Goal: Information Seeking & Learning: Learn about a topic

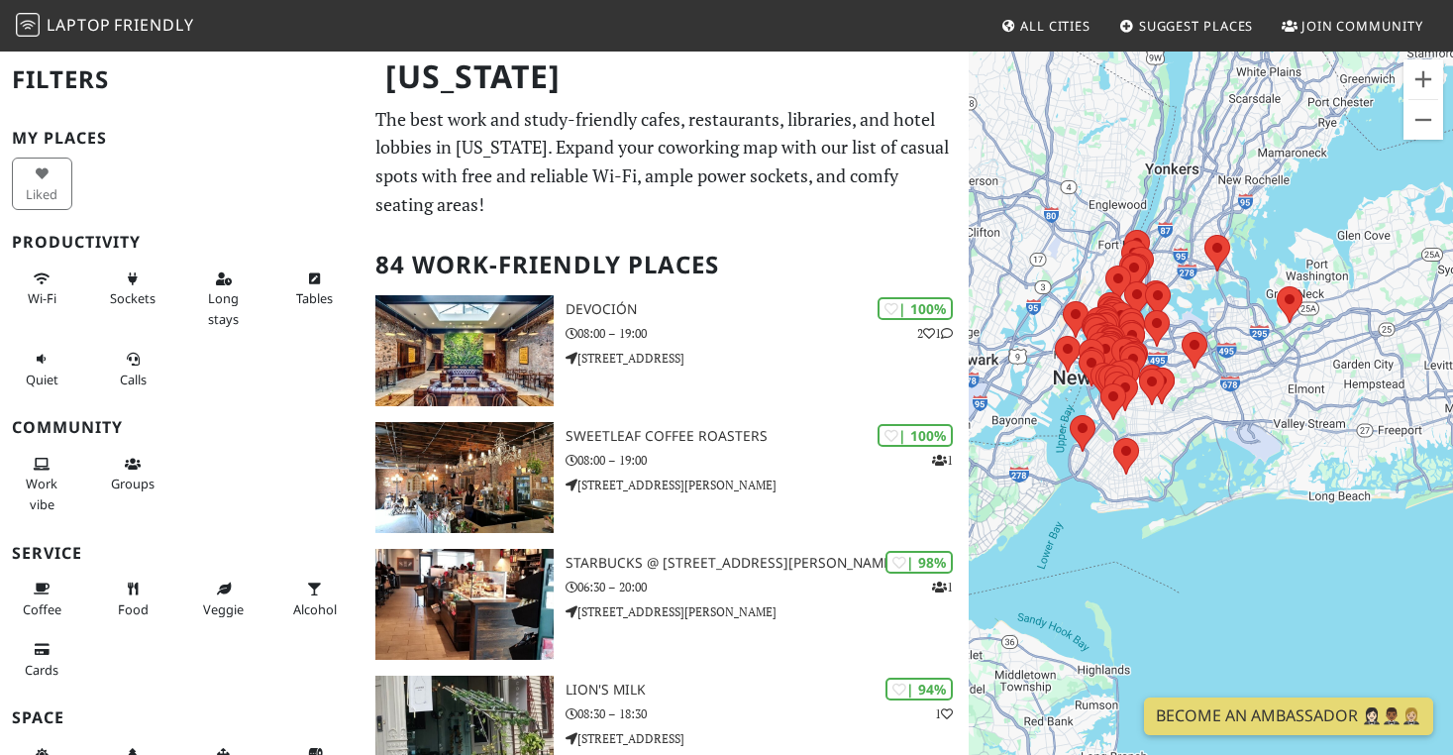
drag, startPoint x: 1169, startPoint y: 553, endPoint x: 1127, endPoint y: 481, distance: 82.6
click at [1127, 481] on div at bounding box center [1211, 427] width 484 height 755
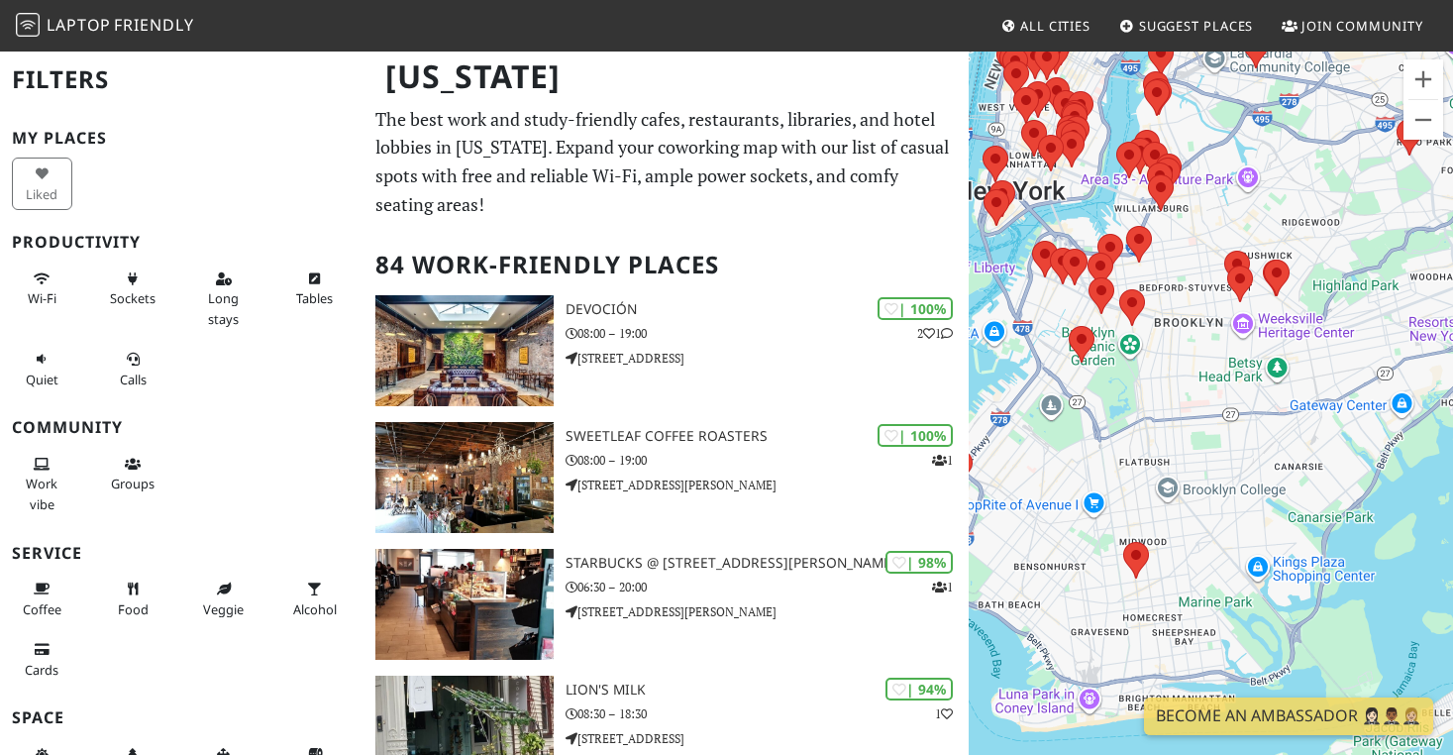
drag, startPoint x: 1076, startPoint y: 491, endPoint x: 1314, endPoint y: 369, distance: 268.0
click at [1314, 369] on div at bounding box center [1211, 427] width 484 height 755
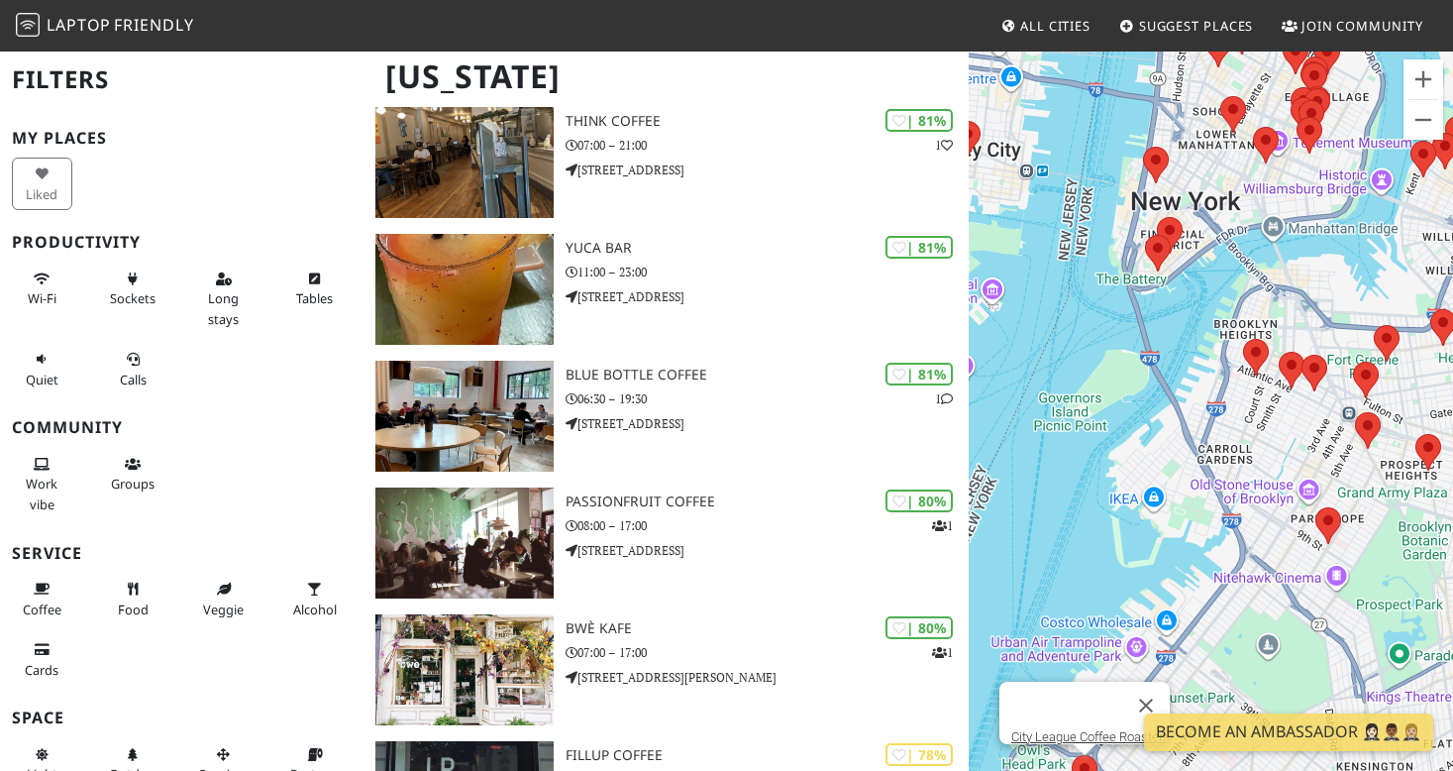
scroll to position [1682, 0]
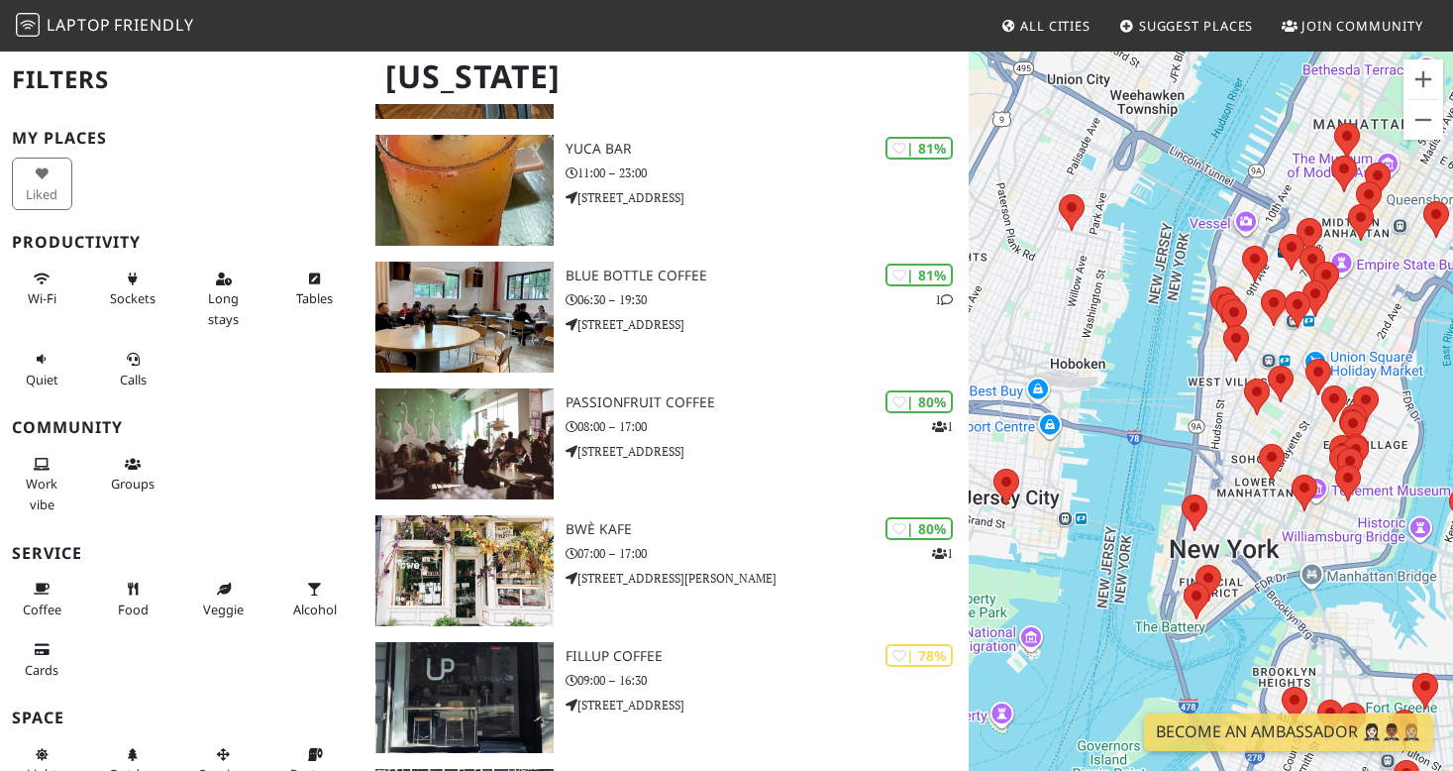
drag, startPoint x: 1272, startPoint y: 345, endPoint x: 1274, endPoint y: -117, distance: 461.5
drag, startPoint x: 1271, startPoint y: 512, endPoint x: 1271, endPoint y: 255, distance: 257.5
click at [1271, 254] on div at bounding box center [1211, 435] width 484 height 771
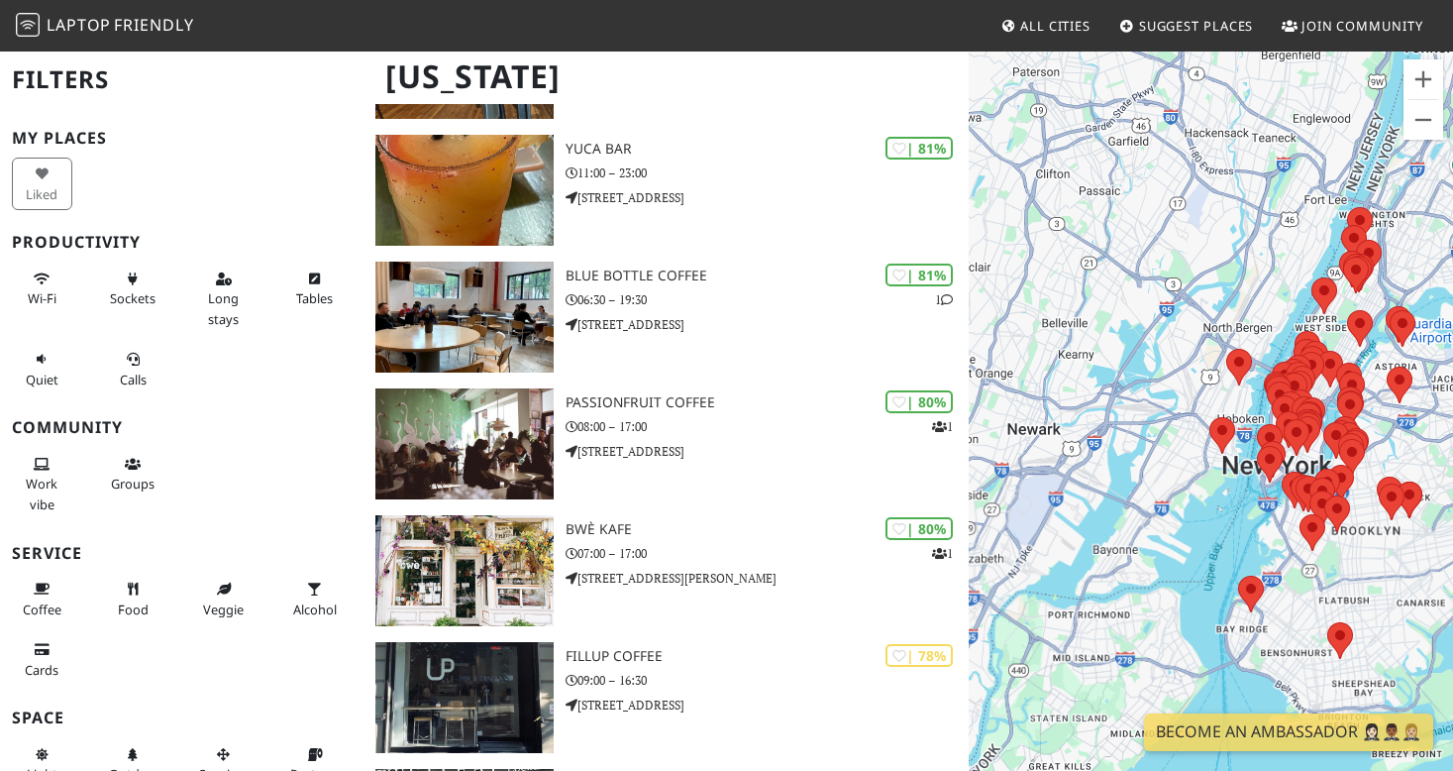
drag, startPoint x: 1155, startPoint y: 628, endPoint x: 1148, endPoint y: 424, distance: 204.1
click at [1148, 424] on div at bounding box center [1211, 435] width 484 height 771
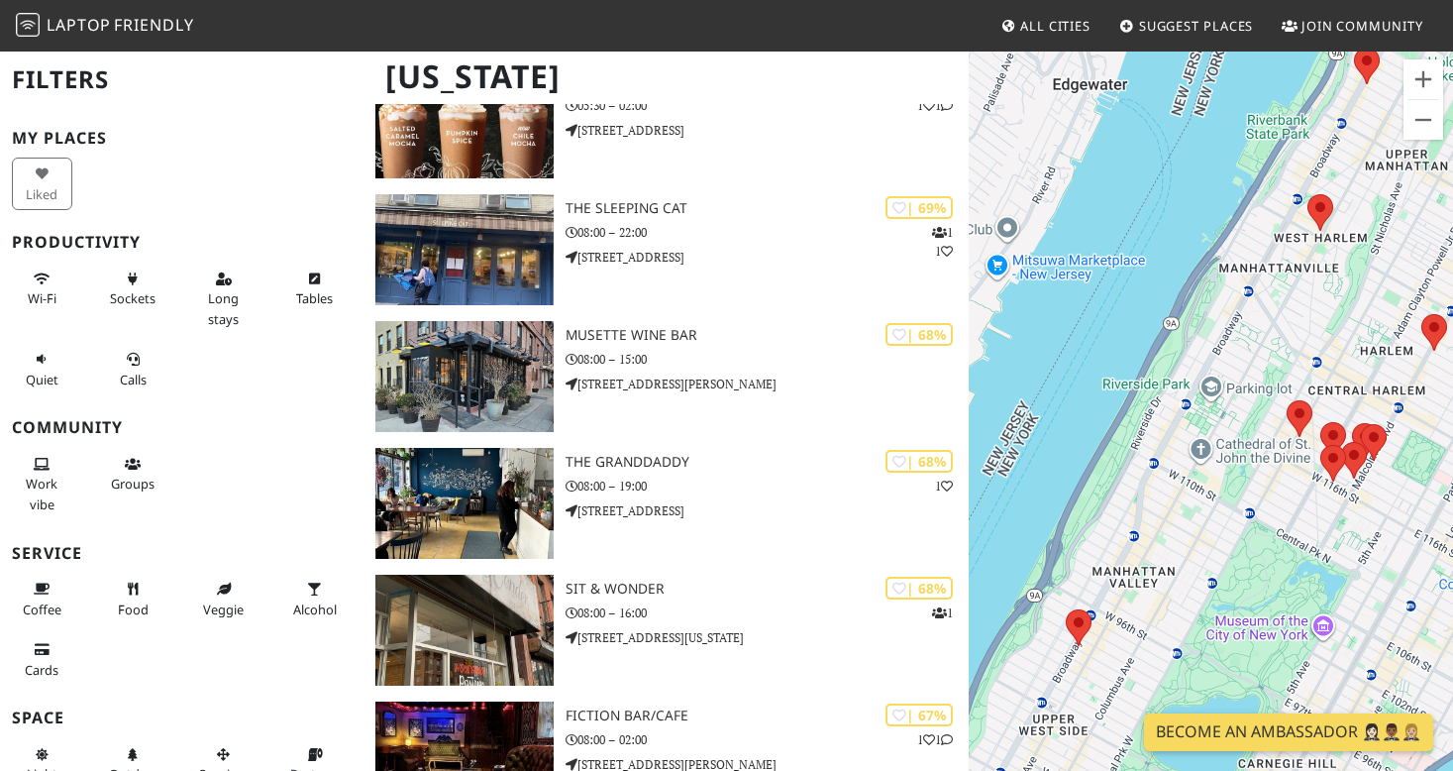
scroll to position [3390, 0]
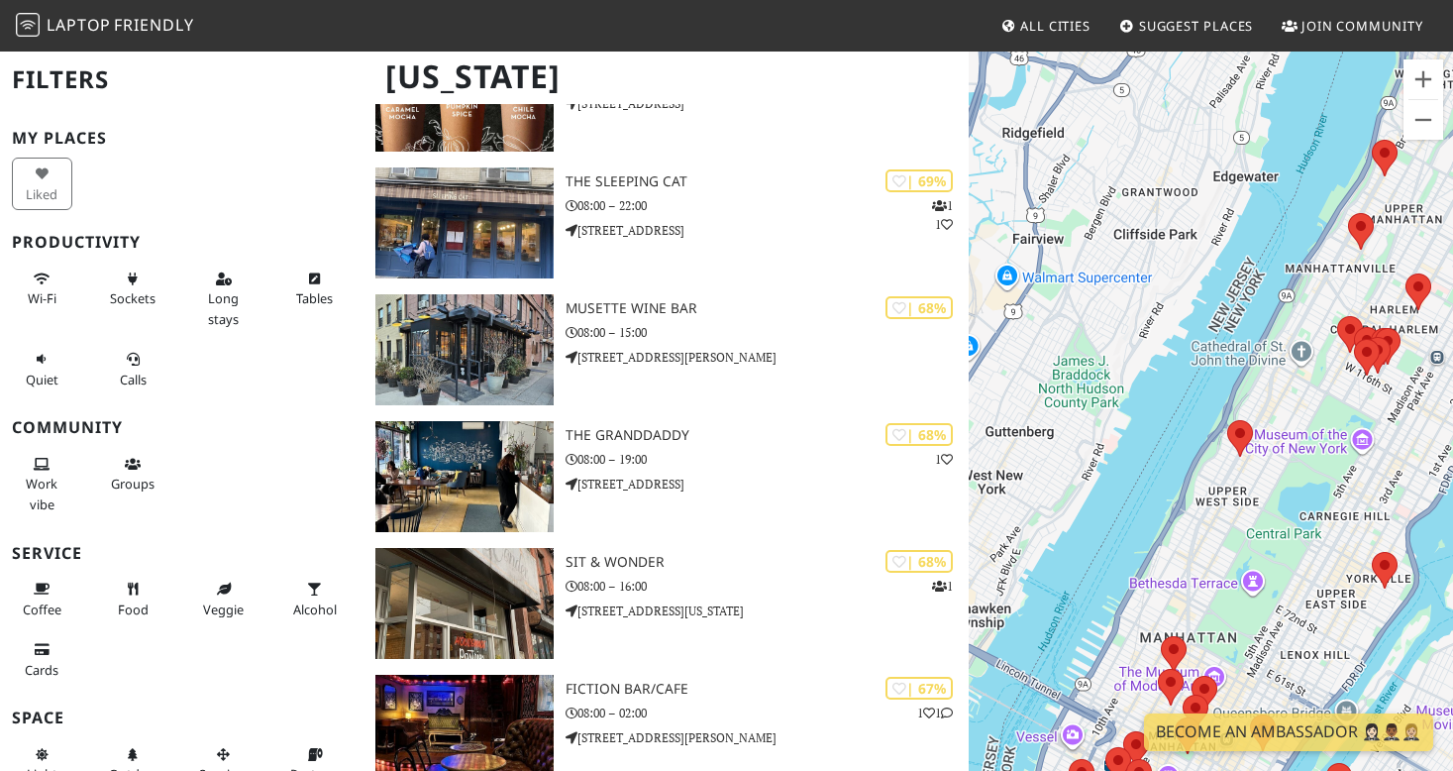
drag, startPoint x: 1343, startPoint y: 651, endPoint x: 1354, endPoint y: 384, distance: 266.6
click at [1354, 384] on div at bounding box center [1211, 435] width 484 height 771
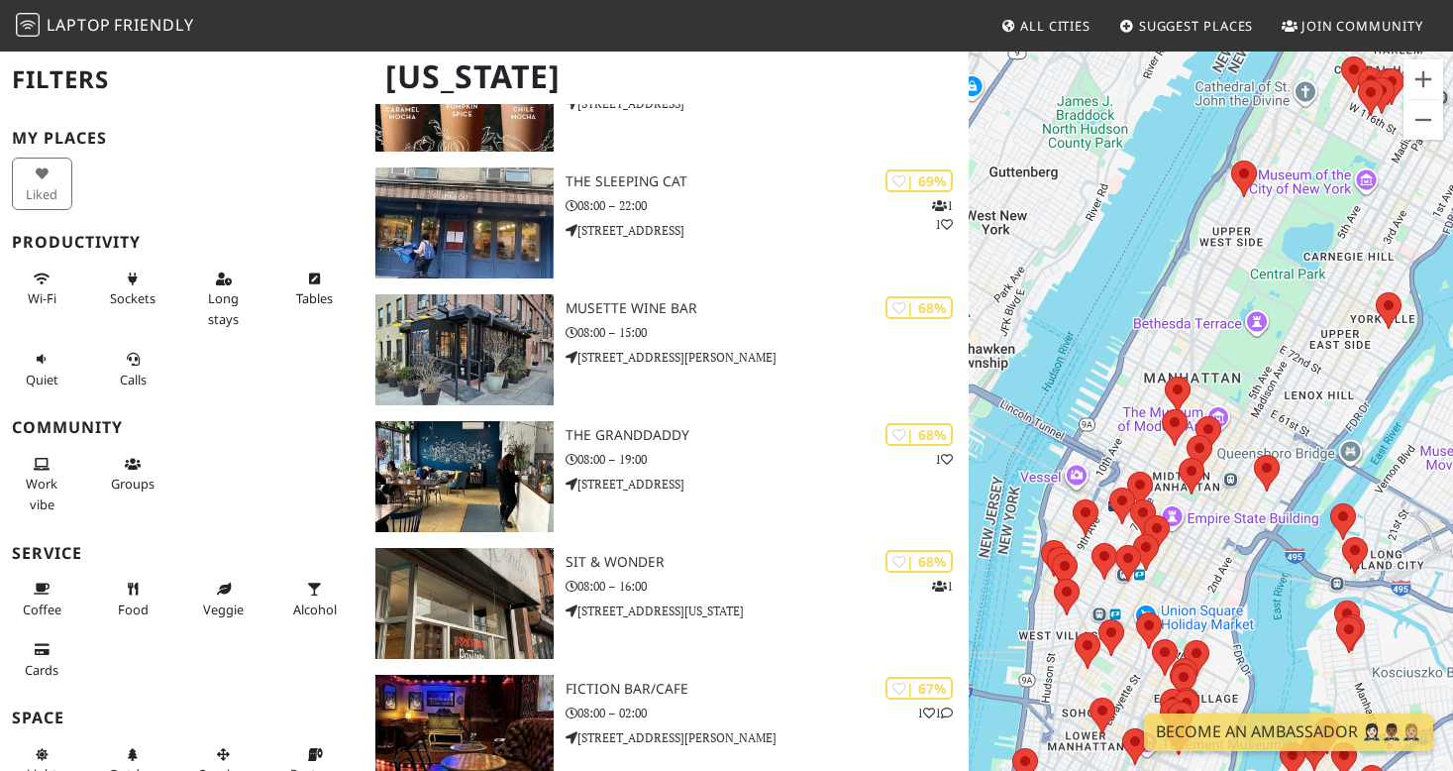
drag, startPoint x: 1294, startPoint y: 507, endPoint x: 1295, endPoint y: 321, distance: 186.2
click at [1295, 321] on div at bounding box center [1211, 435] width 484 height 771
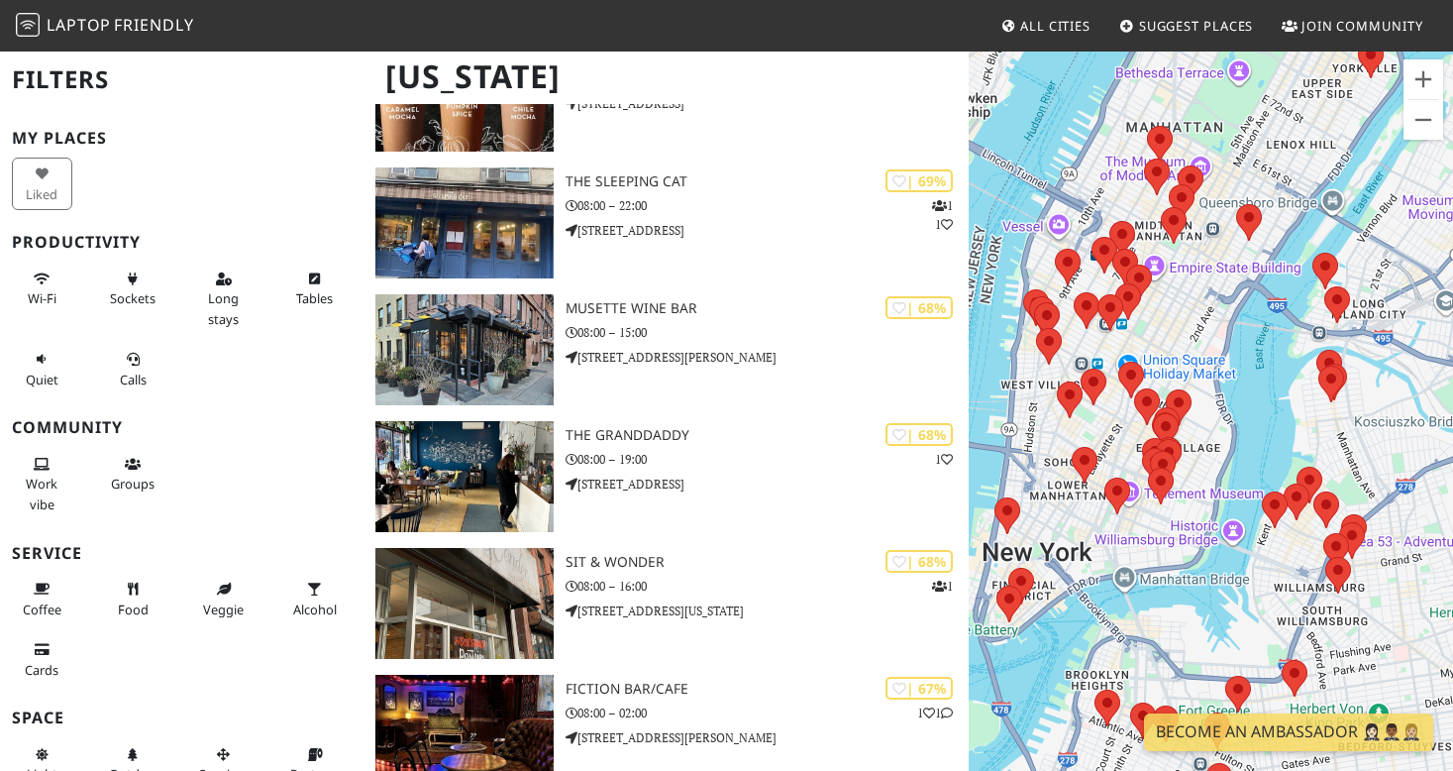
drag, startPoint x: 1295, startPoint y: 329, endPoint x: 1276, endPoint y: 63, distance: 266.2
click at [1276, 63] on div at bounding box center [1211, 435] width 484 height 771
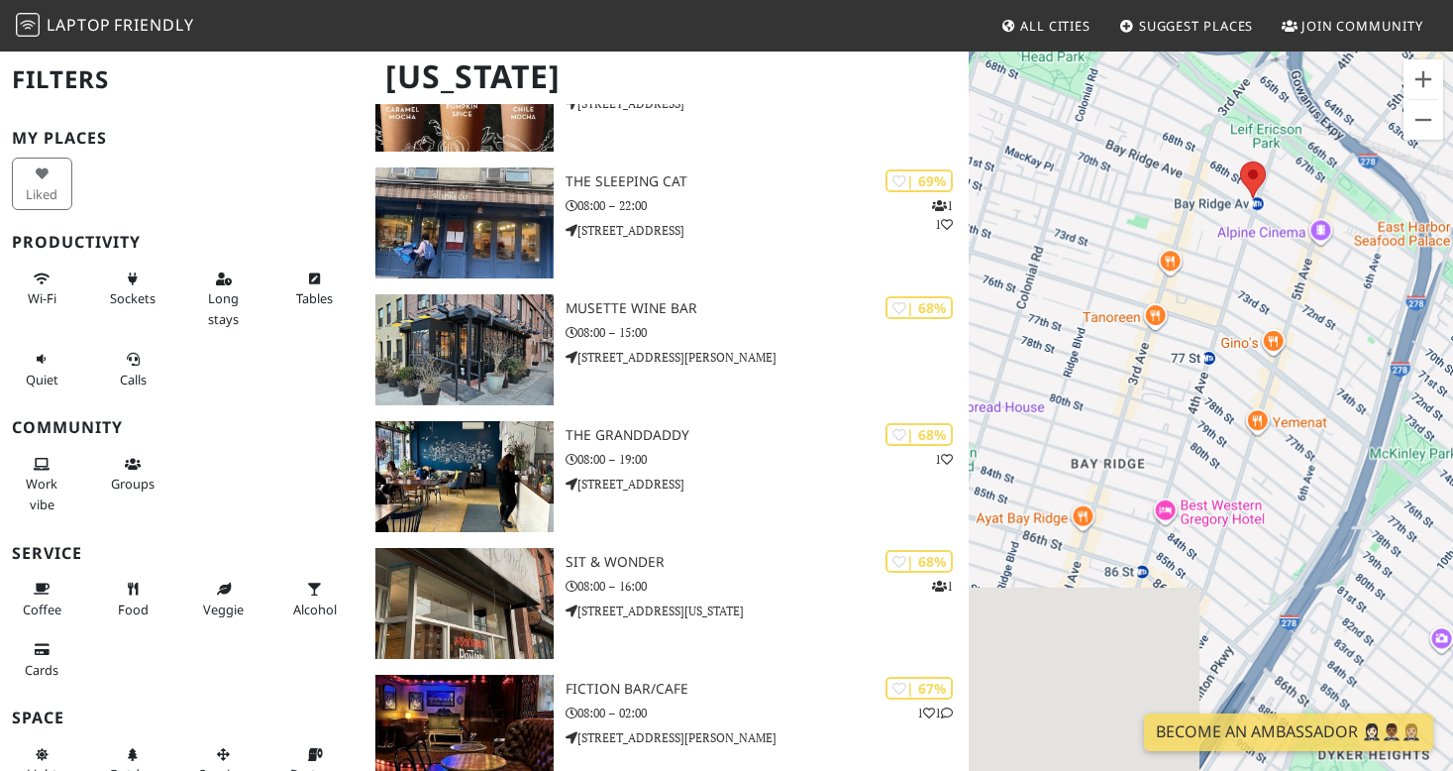
drag, startPoint x: 1078, startPoint y: 598, endPoint x: 1336, endPoint y: 597, distance: 258.5
click at [1336, 597] on div at bounding box center [1211, 435] width 484 height 771
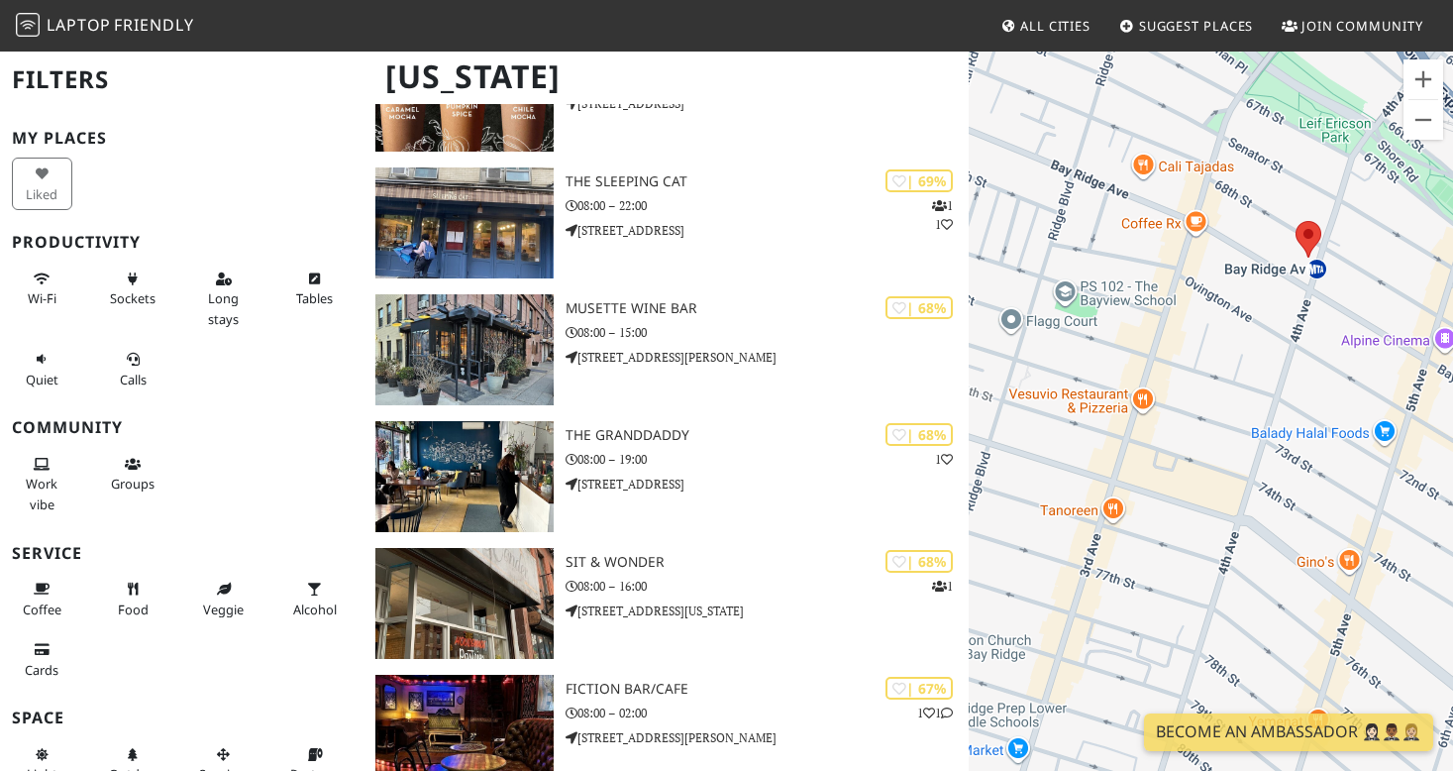
drag, startPoint x: 1237, startPoint y: 298, endPoint x: 1235, endPoint y: 669, distance: 370.4
click at [1235, 669] on div at bounding box center [1211, 435] width 484 height 771
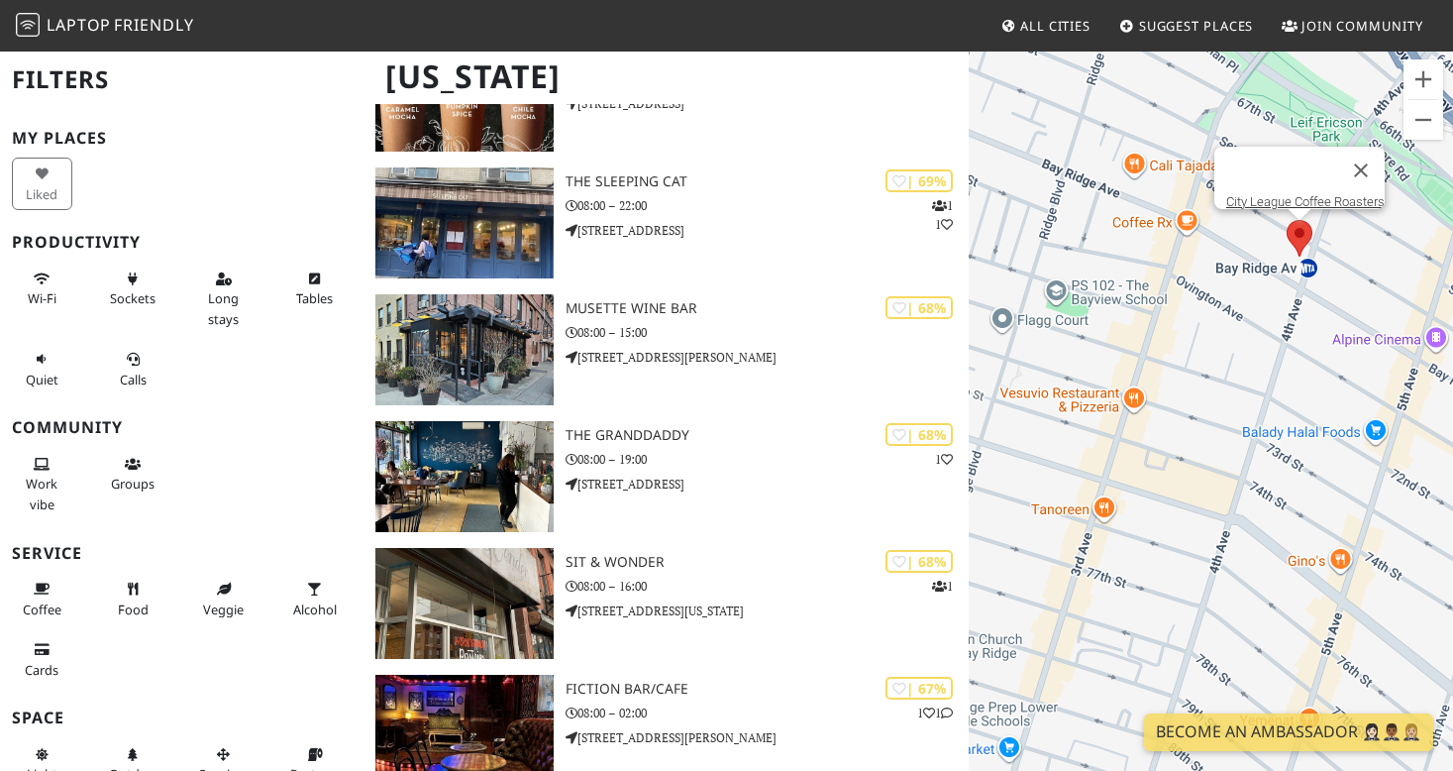
click at [1287, 220] on area at bounding box center [1287, 220] width 0 height 0
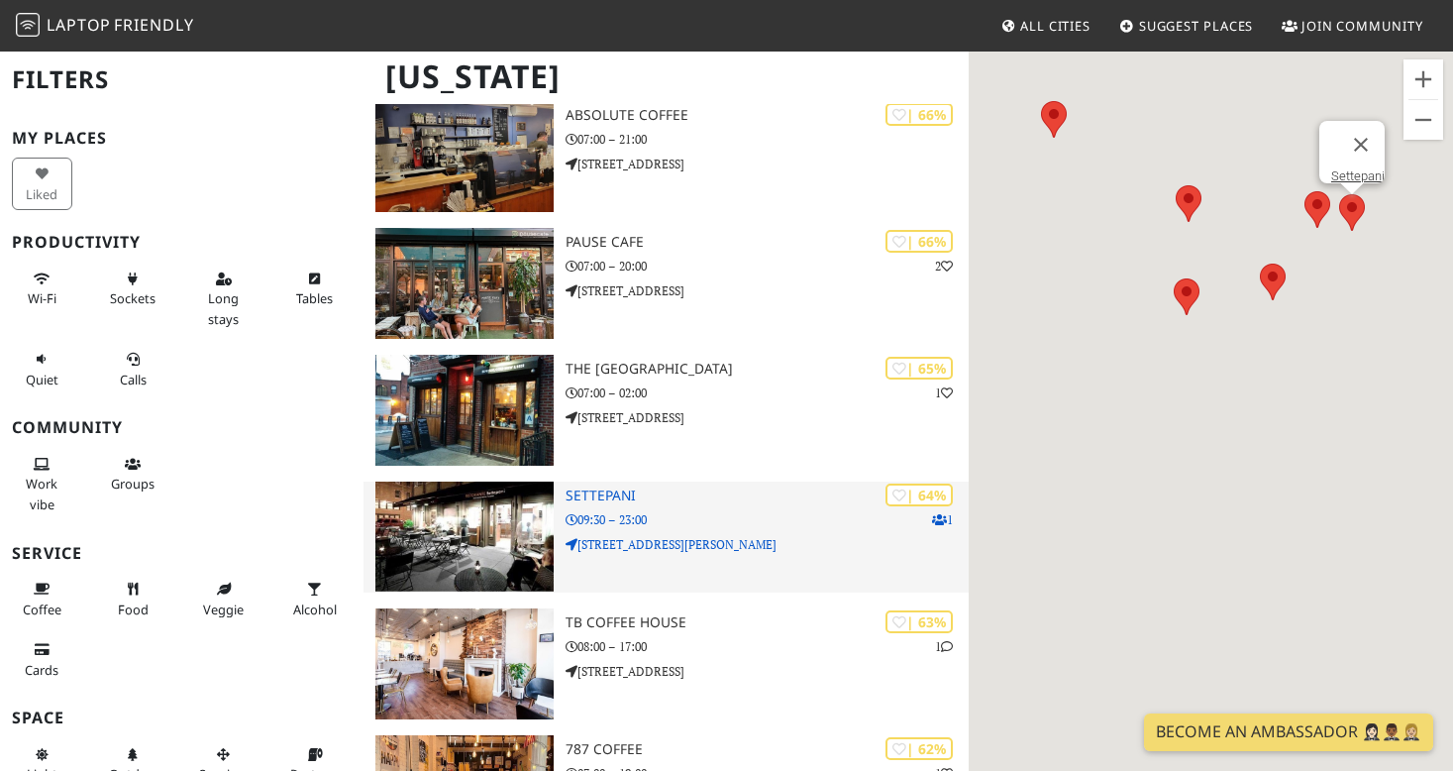
scroll to position [4096, 0]
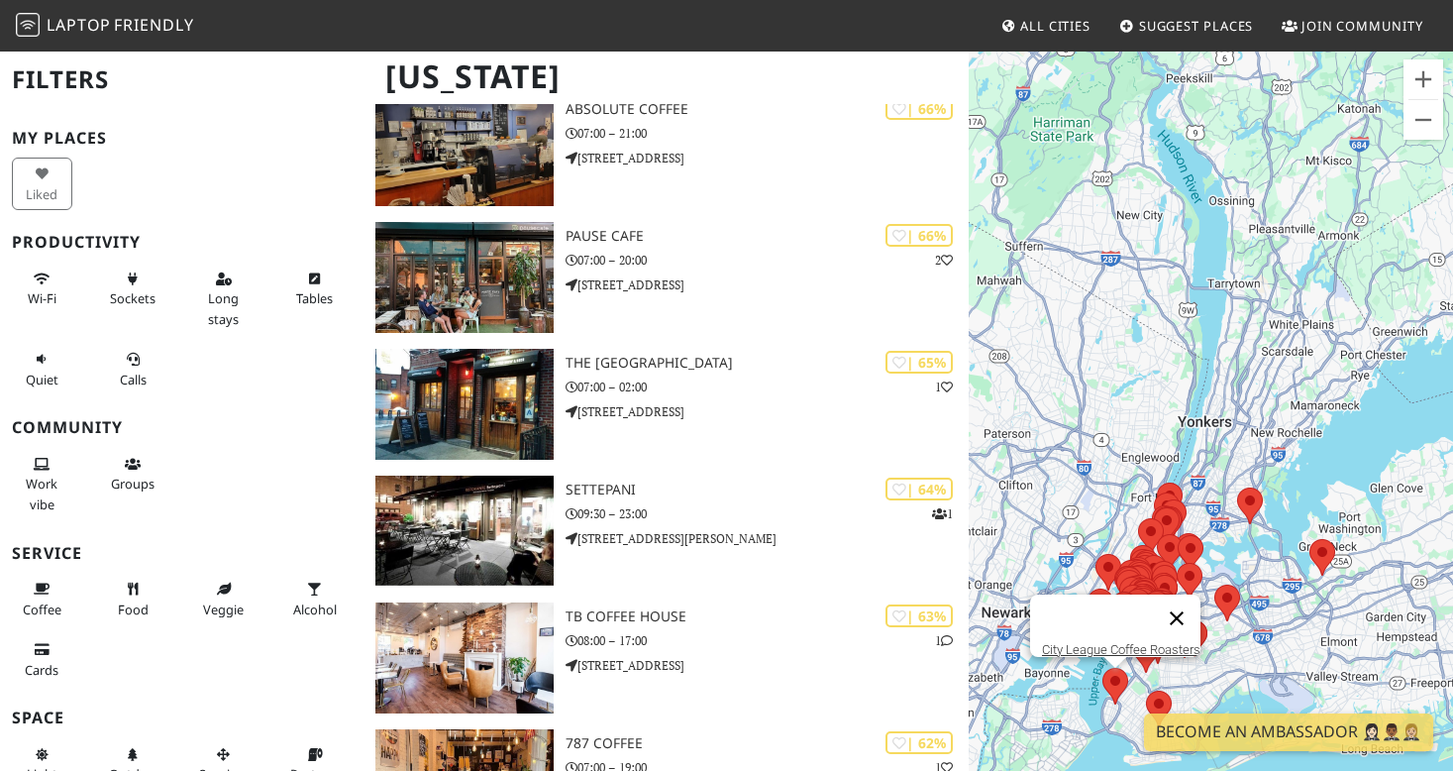
click at [1185, 606] on button "Close" at bounding box center [1177, 618] width 48 height 48
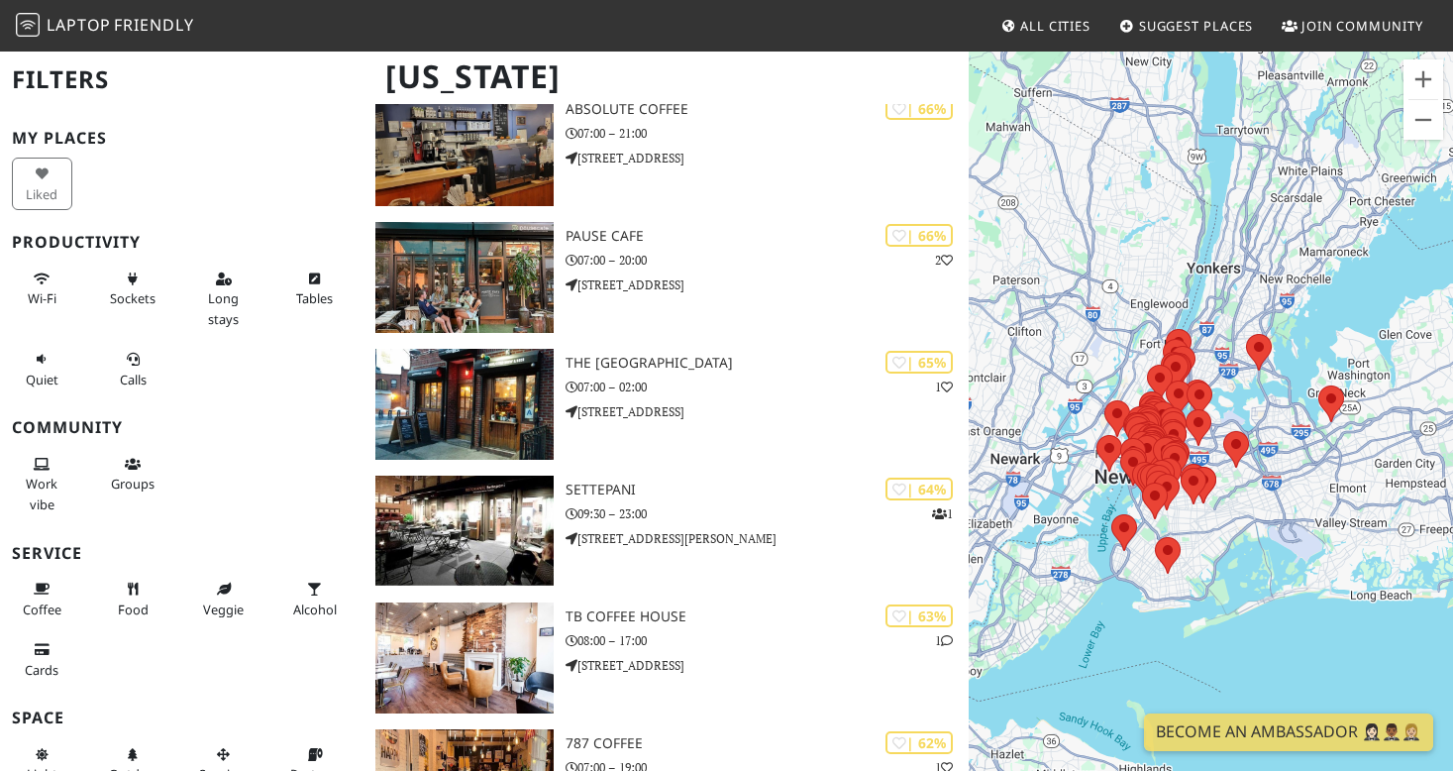
drag, startPoint x: 1155, startPoint y: 671, endPoint x: 1170, endPoint y: 463, distance: 209.5
click at [1168, 482] on img at bounding box center [1155, 500] width 26 height 37
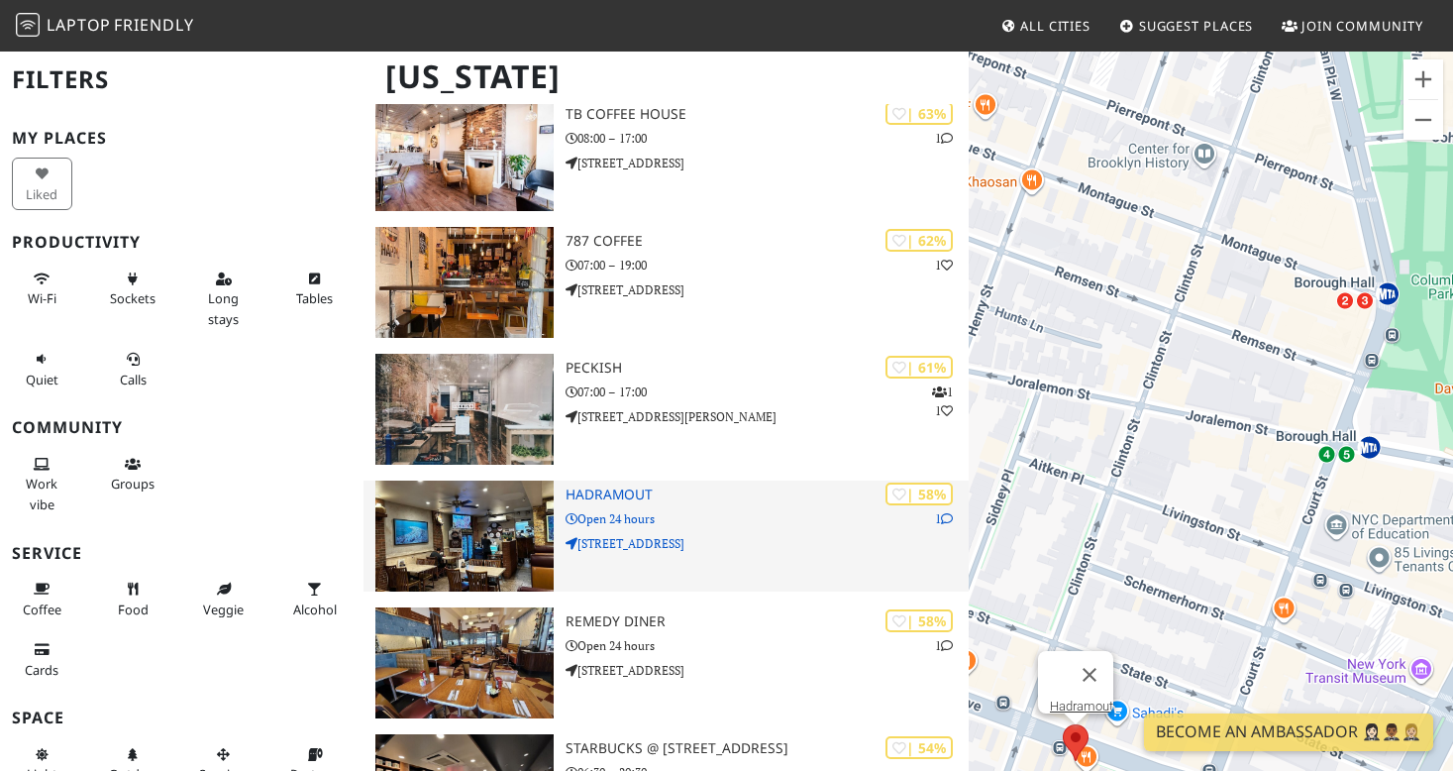
scroll to position [4649, 0]
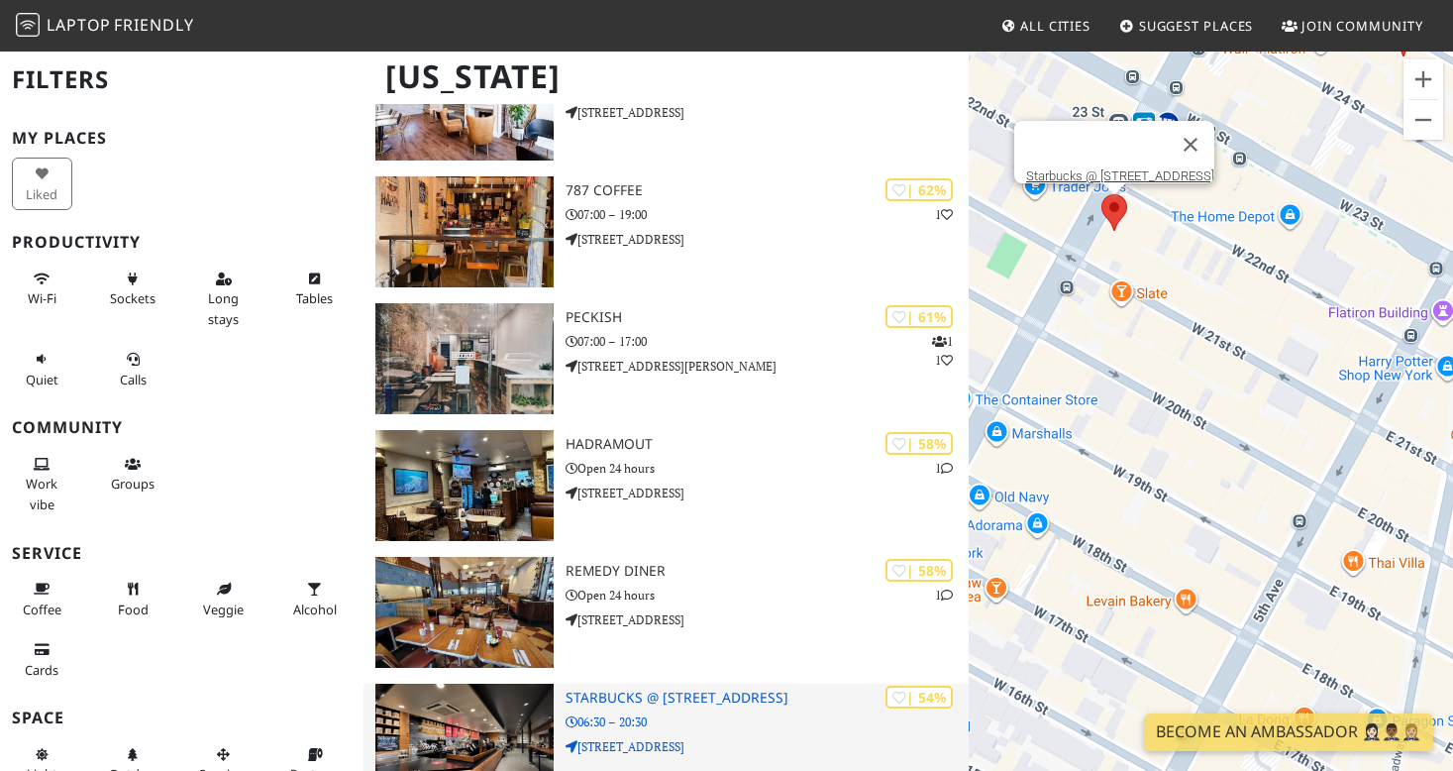
click at [760, 712] on p "06:30 – 20:30" at bounding box center [768, 721] width 404 height 19
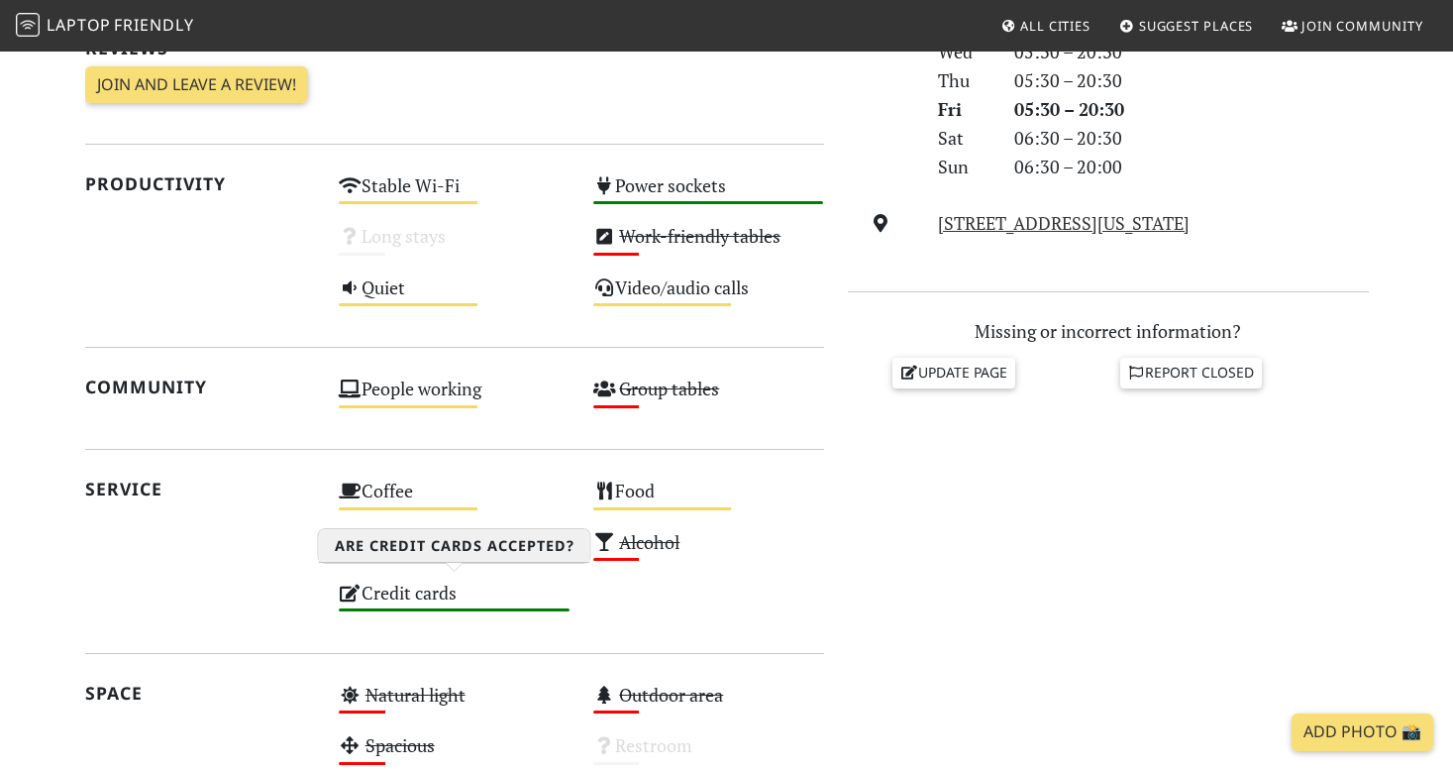
scroll to position [665, 0]
